Goal: Task Accomplishment & Management: Use online tool/utility

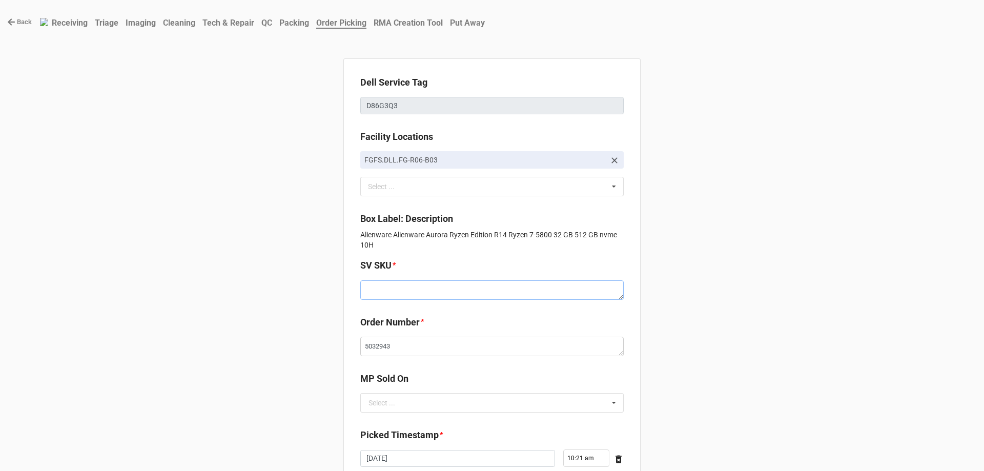
paste textarea "E.AUR14.W10H.AR5800.512SXXXX32G.G3080.XX1.BL.BxxW"
type textarea "E.AUR14.W10H.AR5800.512SXXXX32G.G3080.XX1.BL.BxxW"
type textarea "x"
type textarea "E.AUR14.W10H.AR5800.512SXXXX32G.G3080.XX1.BL.BxxW"
click at [520, 397] on input "text" at bounding box center [492, 403] width 262 height 18
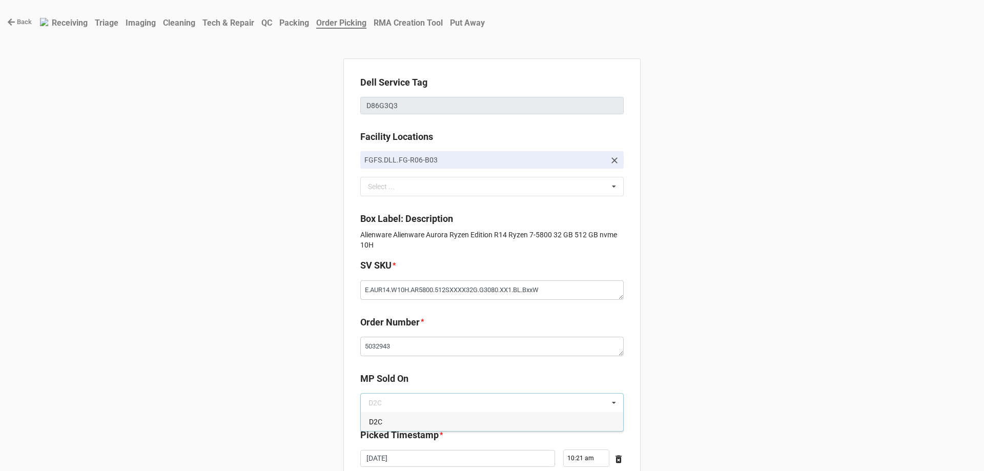
click at [499, 420] on div "D2C" at bounding box center [492, 421] width 262 height 19
type textarea "x"
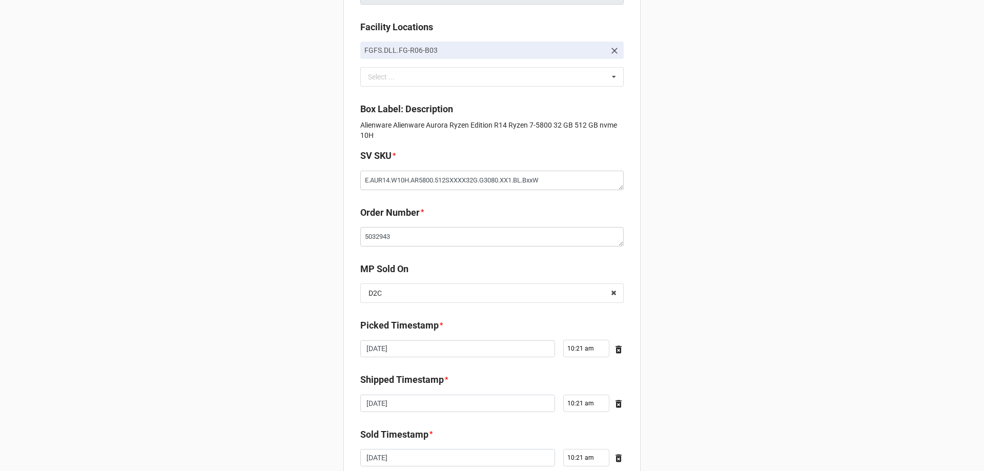
scroll to position [183, 0]
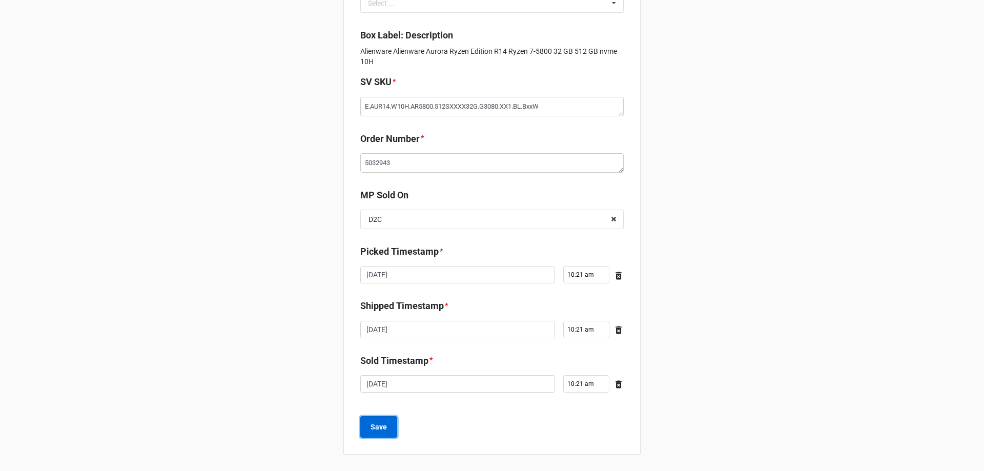
click at [367, 428] on button "Save" at bounding box center [378, 427] width 37 height 22
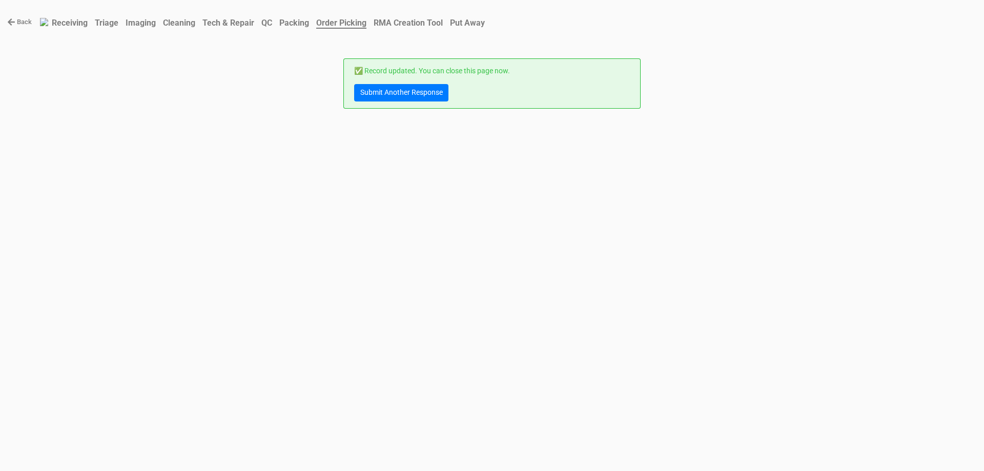
scroll to position [0, 0]
